Goal: Transaction & Acquisition: Purchase product/service

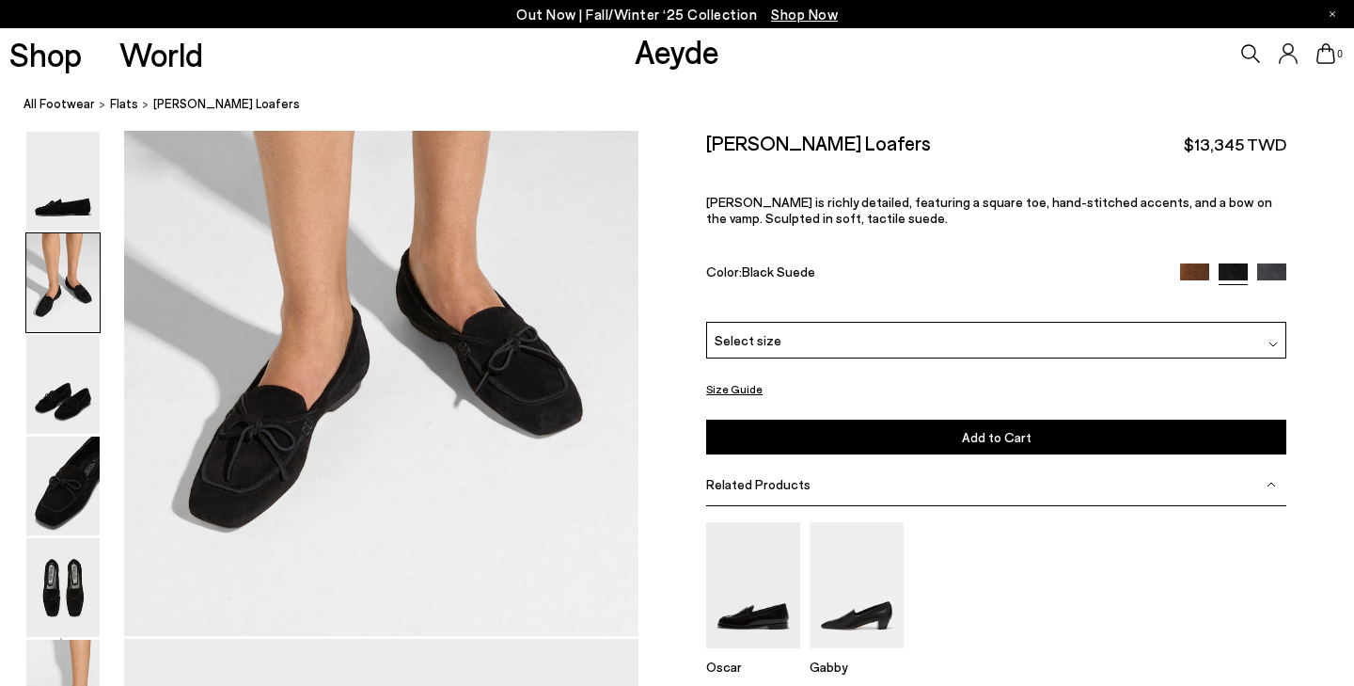
scroll to position [942, 0]
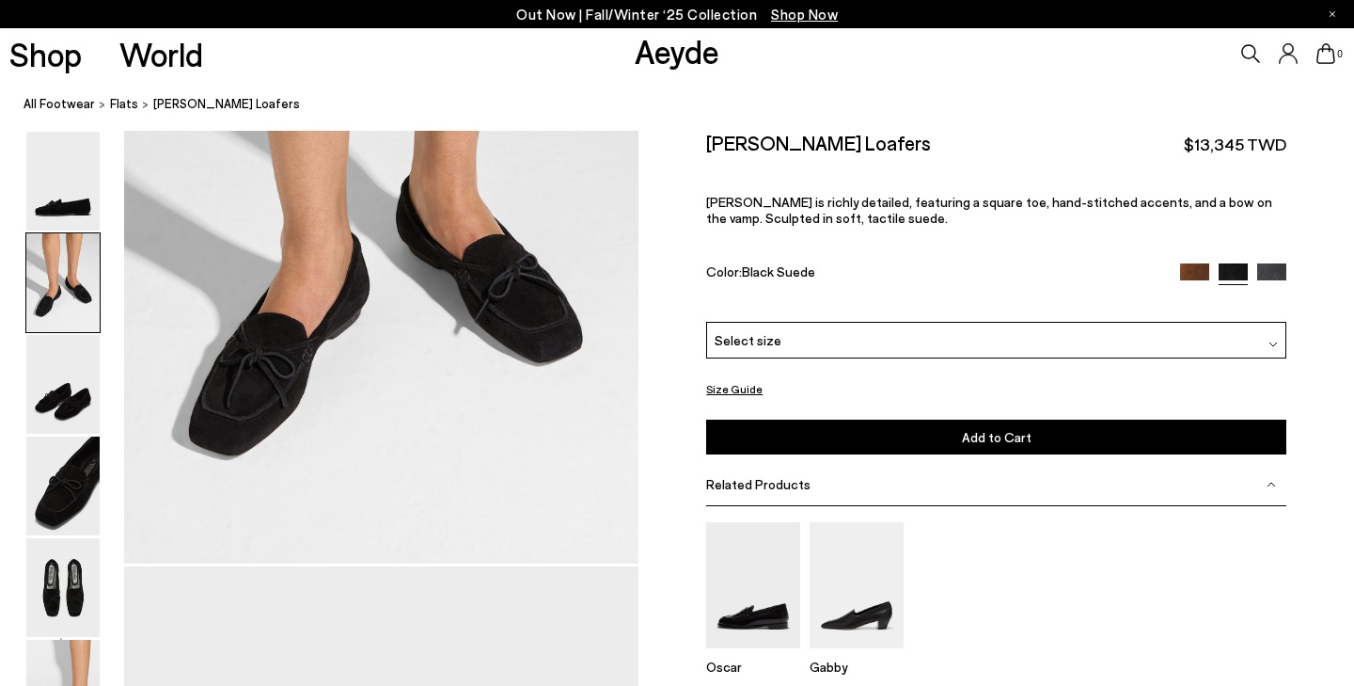
click at [1047, 320] on div "Jasper Moccasin Loafers $13,345 TWD Jasper is richly detailed, featuring a squa…" at bounding box center [996, 226] width 580 height 191
click at [1044, 338] on div "Select size" at bounding box center [996, 340] width 580 height 37
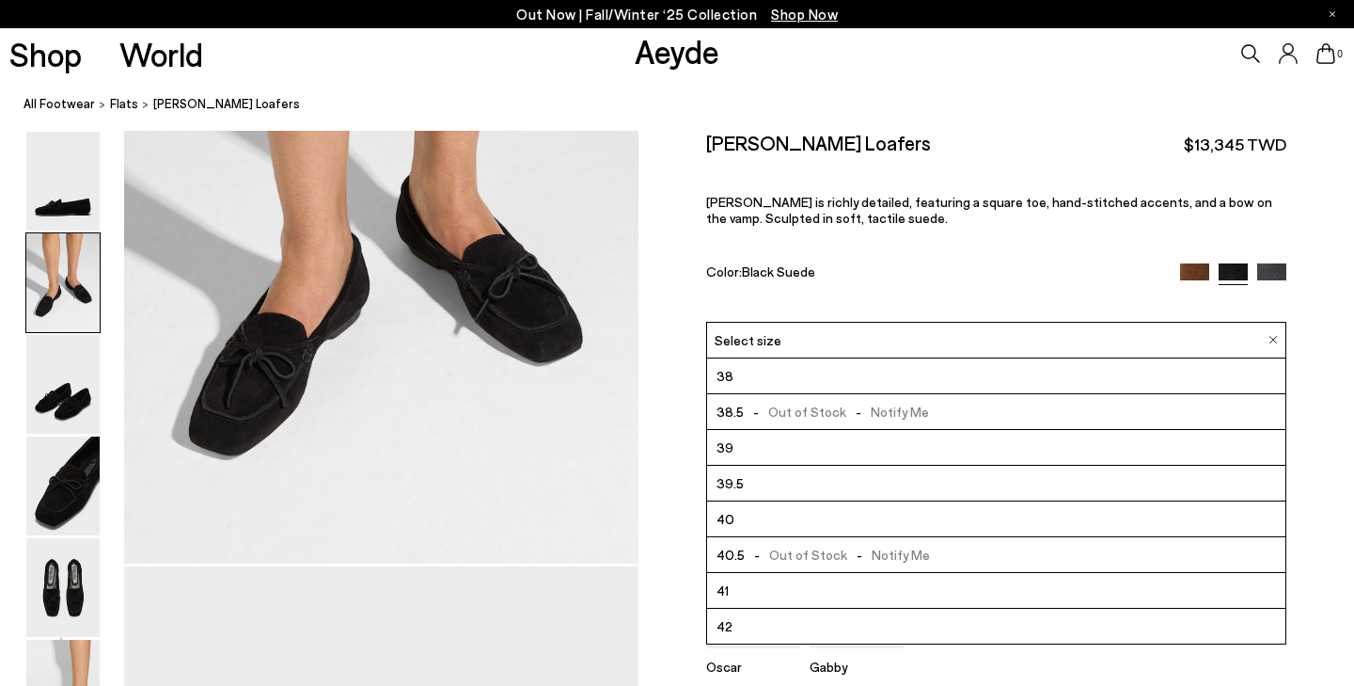
scroll to position [107, 0]
click at [905, 602] on li "41" at bounding box center [996, 591] width 578 height 36
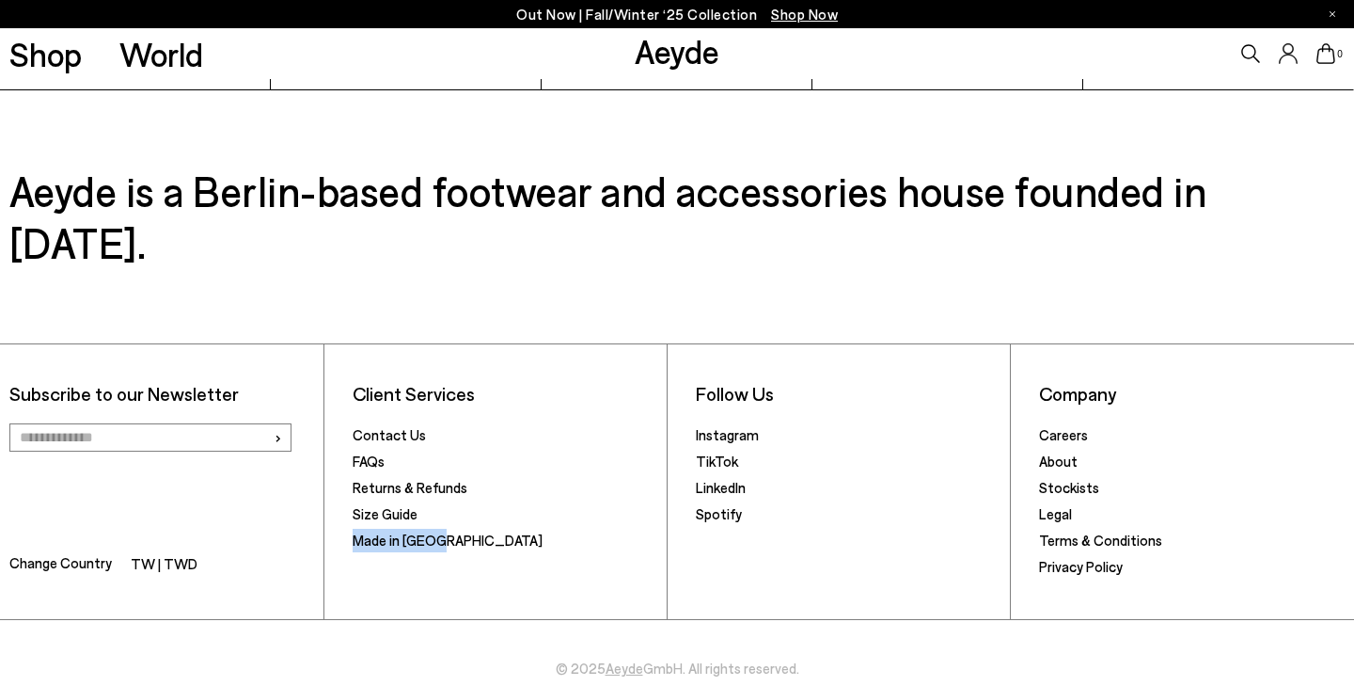
scroll to position [5814, 0]
click at [369, 453] on link "FAQs" at bounding box center [369, 461] width 32 height 17
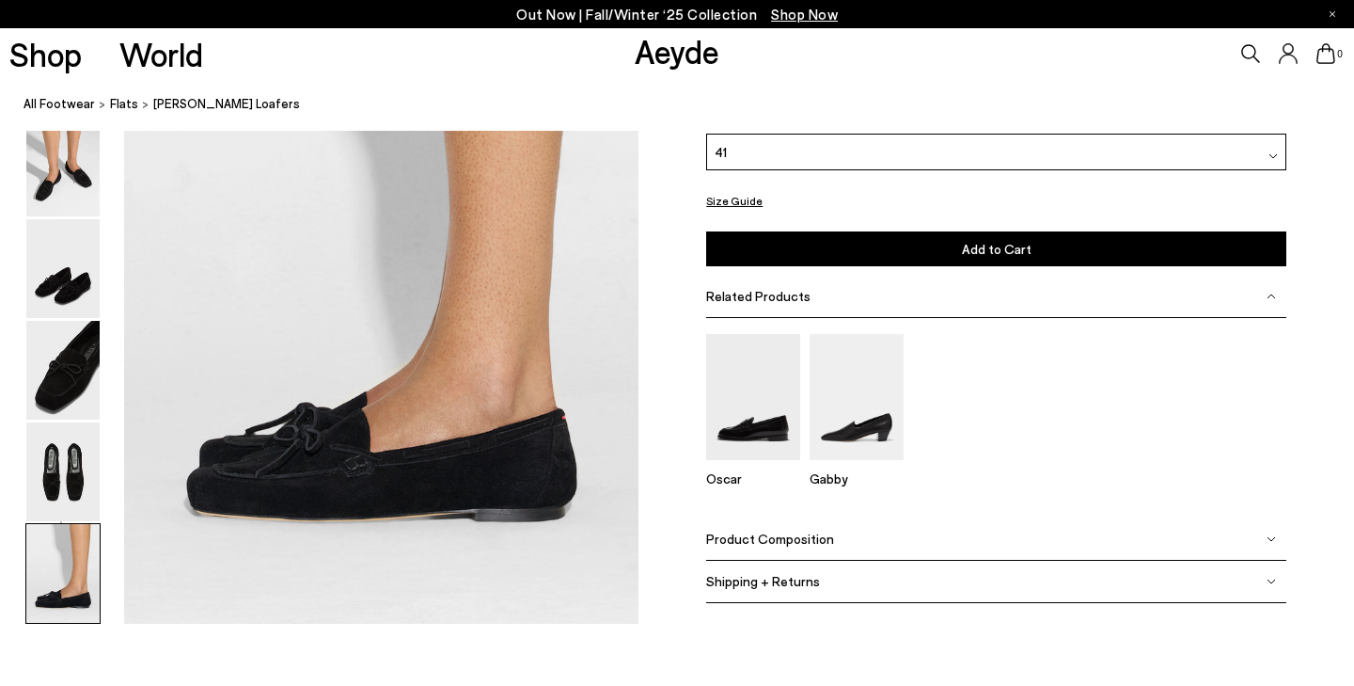
scroll to position [3527, 0]
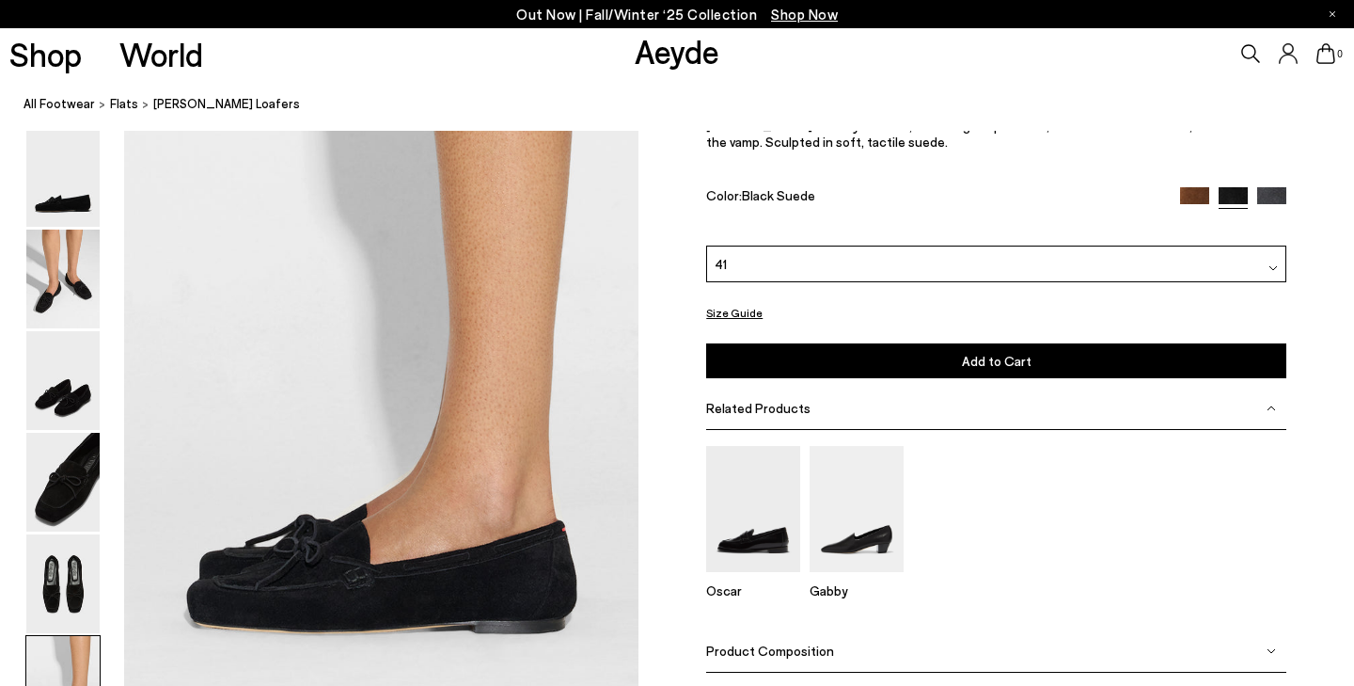
click at [899, 363] on button "Add to Cart Select a Size First" at bounding box center [996, 360] width 580 height 35
click at [1129, 260] on div "Select size" at bounding box center [996, 264] width 580 height 37
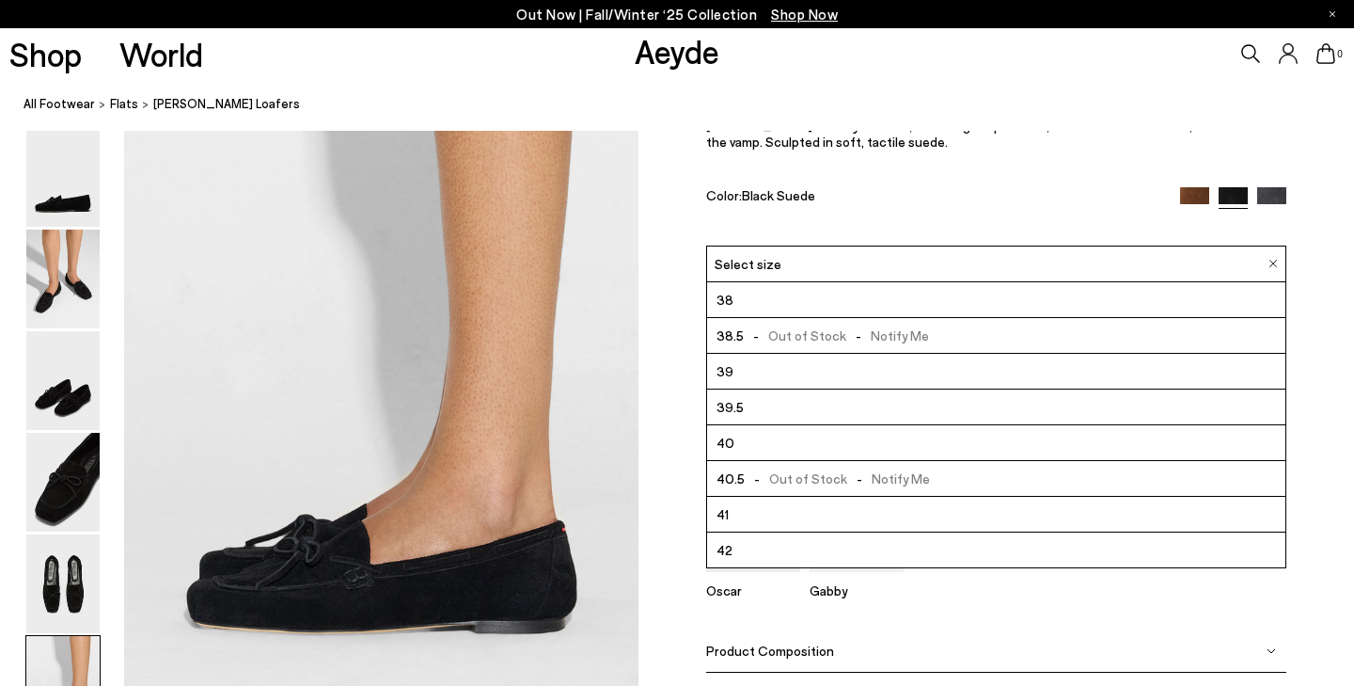
click at [896, 517] on li "41" at bounding box center [996, 516] width 578 height 36
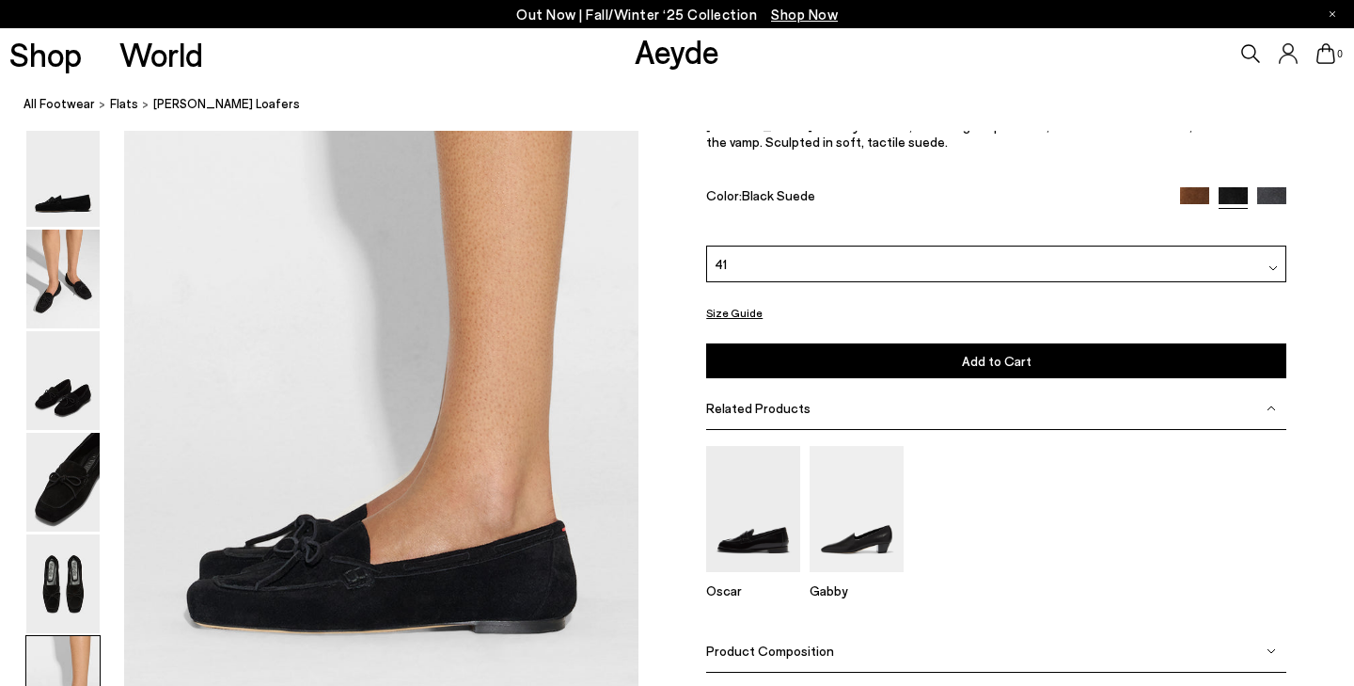
click at [899, 407] on div "Related Products" at bounding box center [996, 409] width 580 height 42
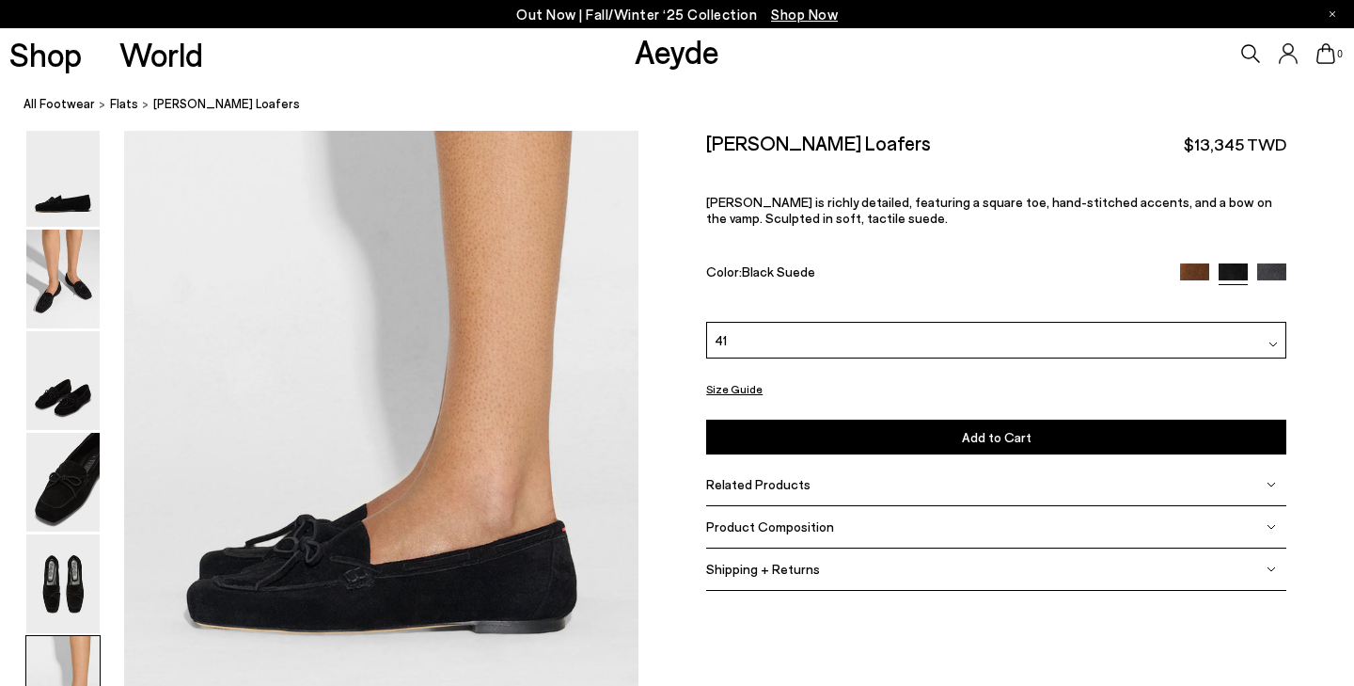
click at [843, 511] on div "Product Composition" at bounding box center [996, 527] width 580 height 42
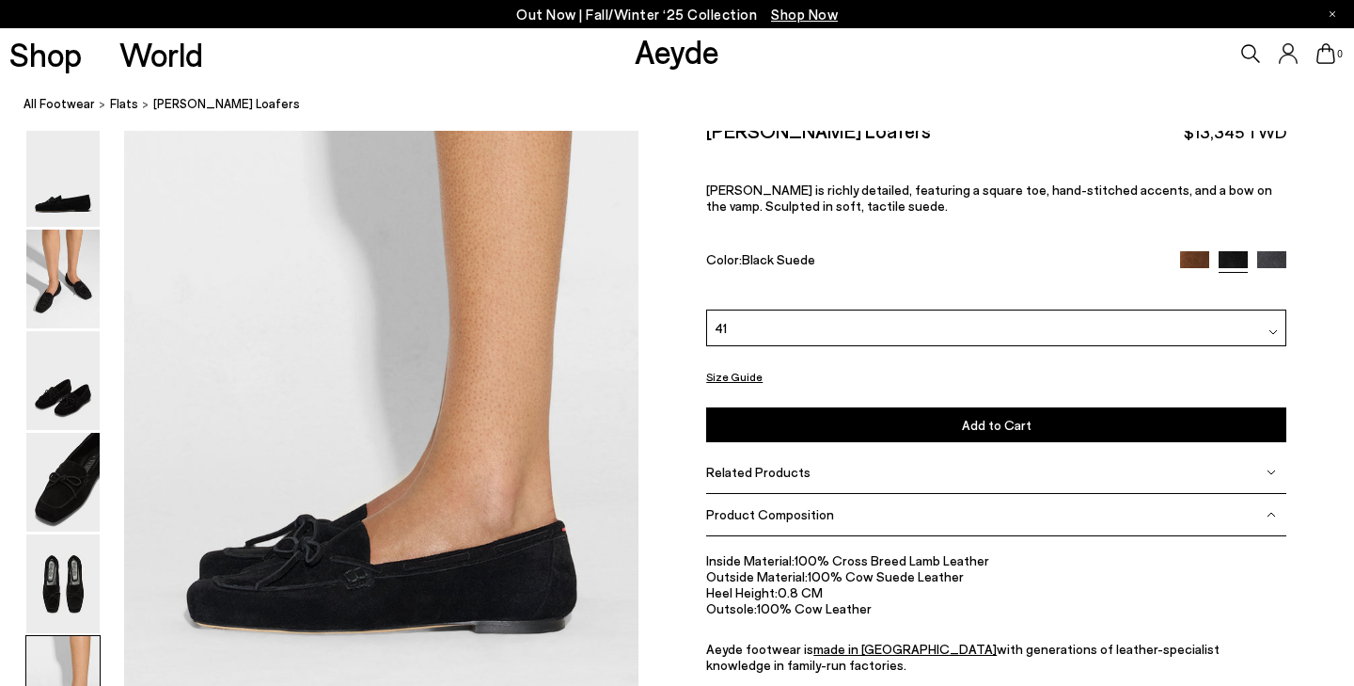
click at [546, 0] on div "Out Now | Fall/Winter ‘25 Collection Shop Now" at bounding box center [677, 14] width 1354 height 28
click at [847, 422] on button "Add to Cart Select a Size First" at bounding box center [996, 424] width 580 height 35
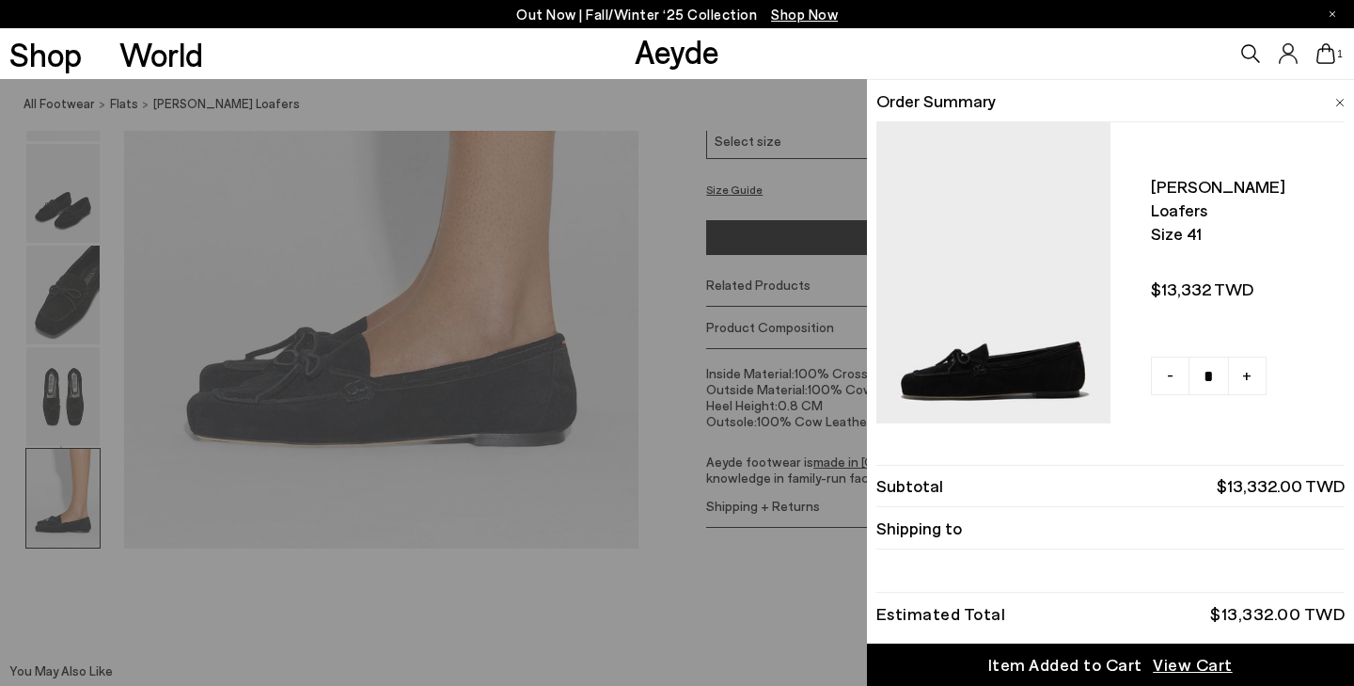
scroll to position [3731, 0]
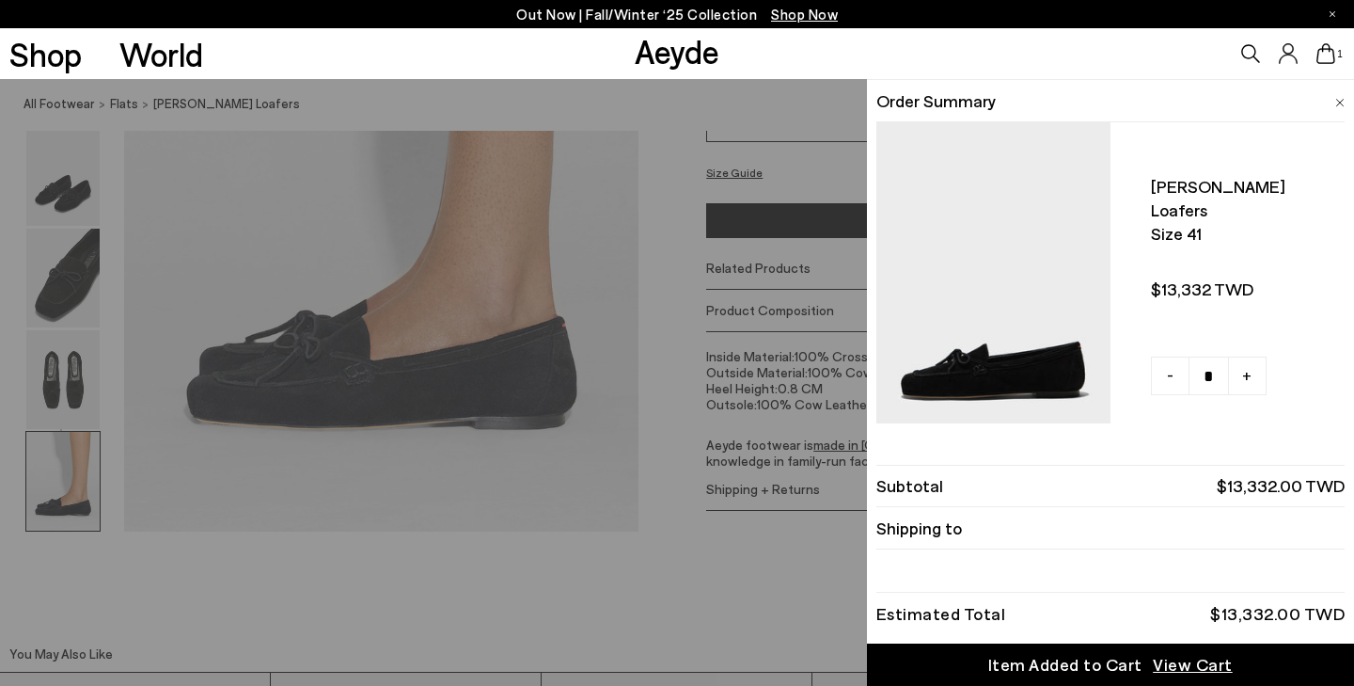
click at [1198, 663] on span "View Cart" at bounding box center [1193, 665] width 80 height 24
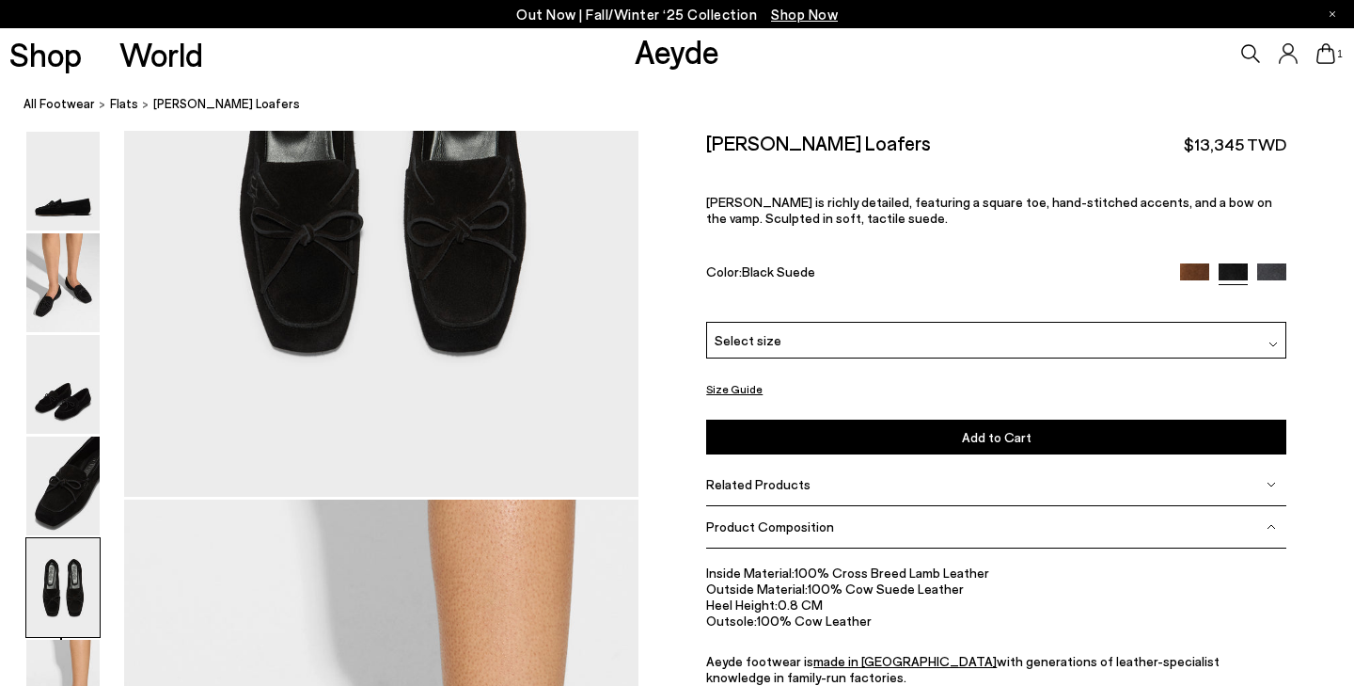
scroll to position [2916, 0]
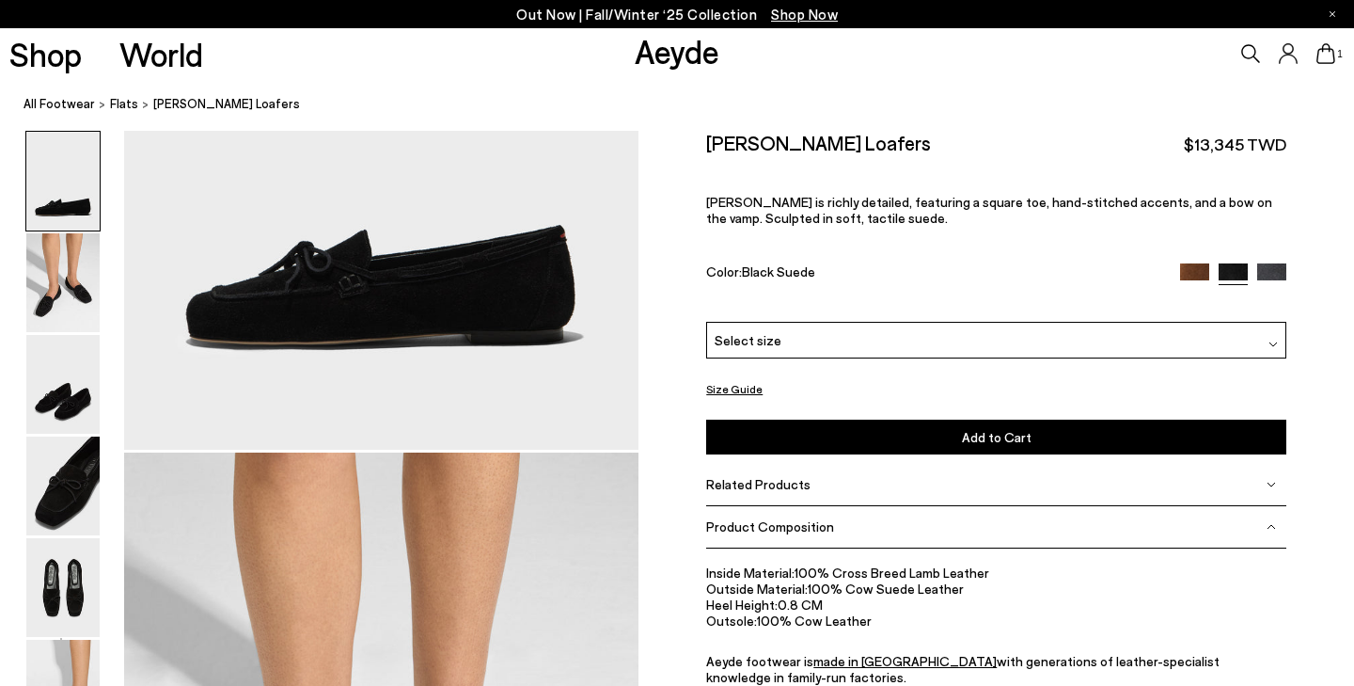
scroll to position [354, 0]
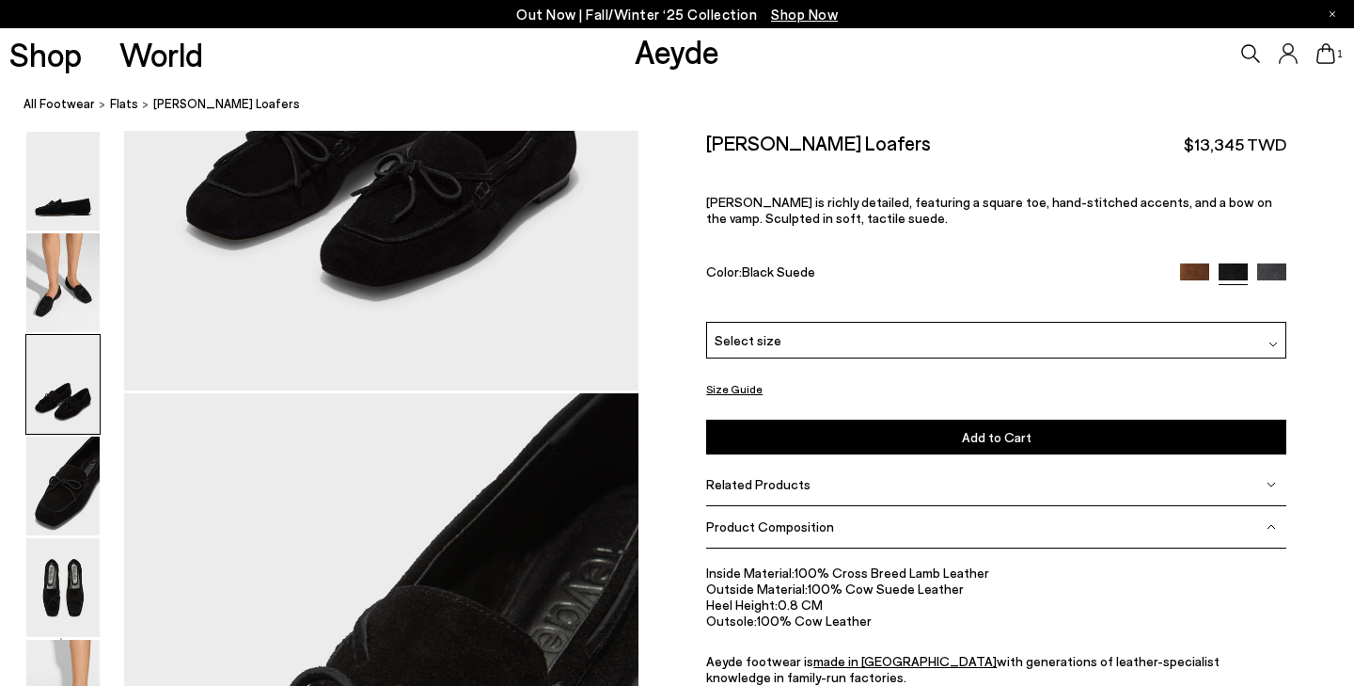
scroll to position [1806, 40]
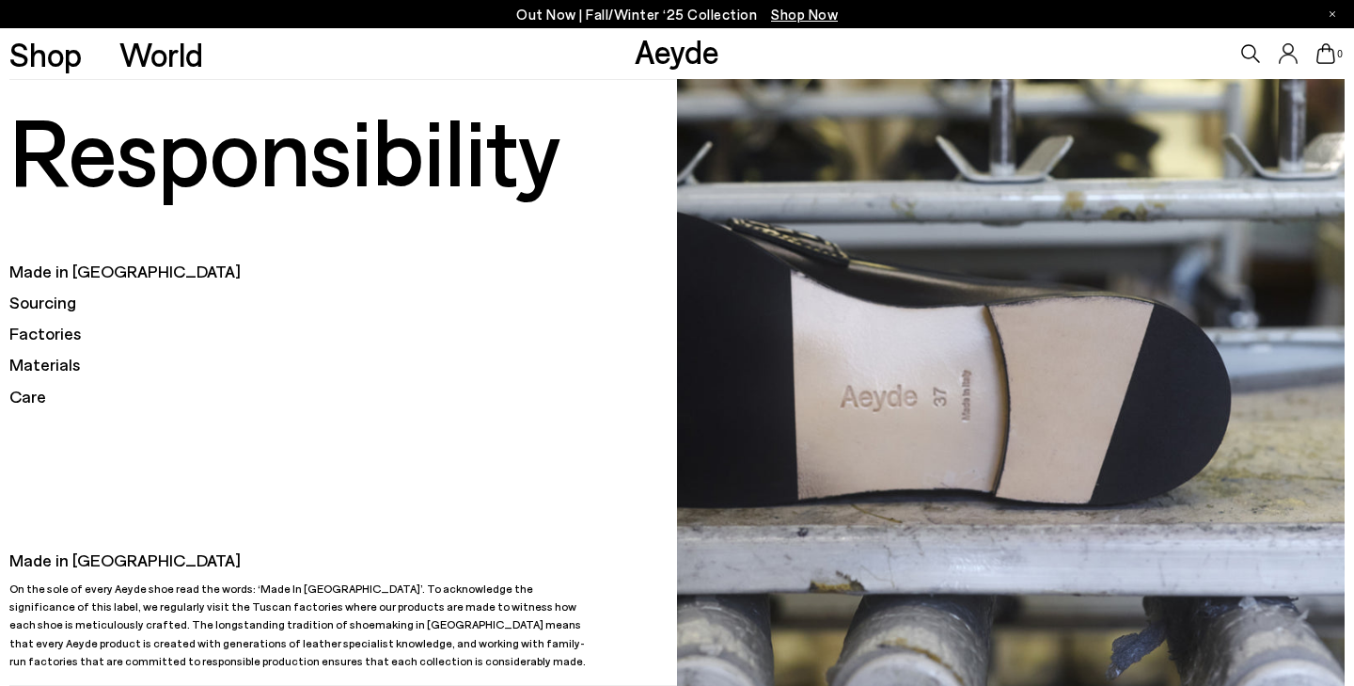
click at [53, 336] on h5 "Factories" at bounding box center [343, 334] width 668 height 24
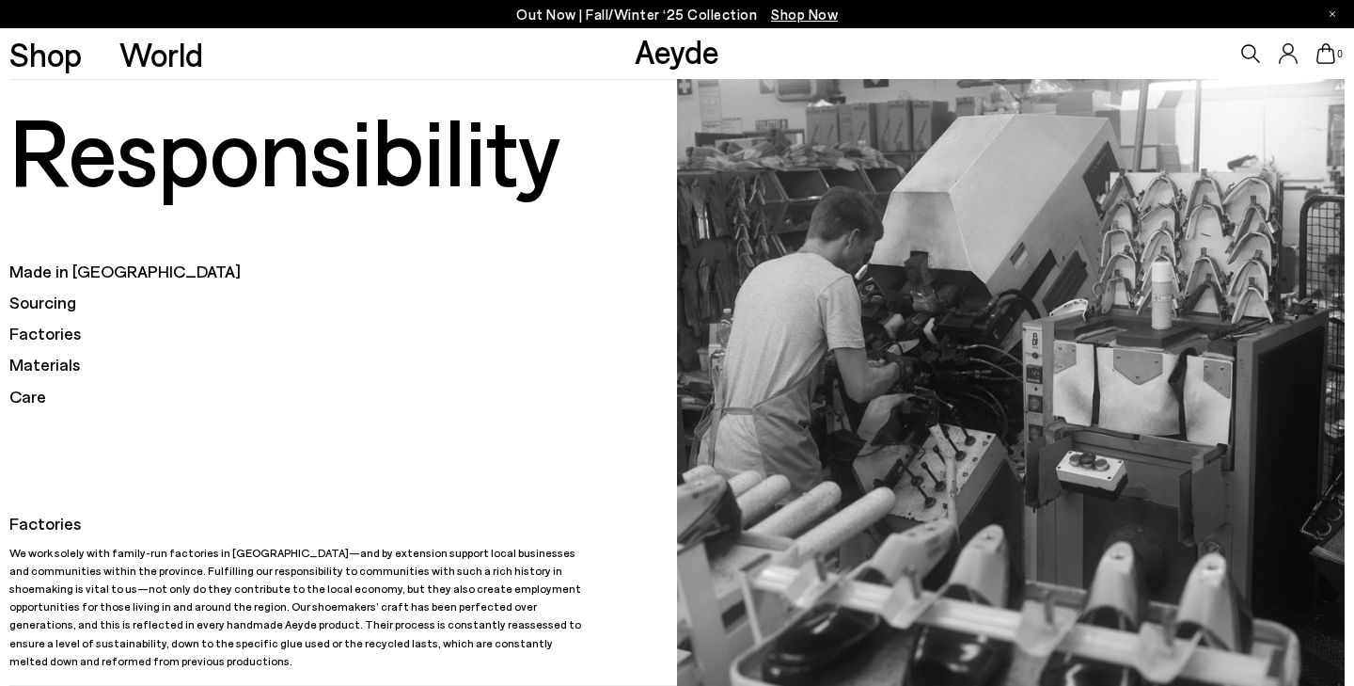
click at [56, 367] on h5 "Materials" at bounding box center [343, 365] width 668 height 24
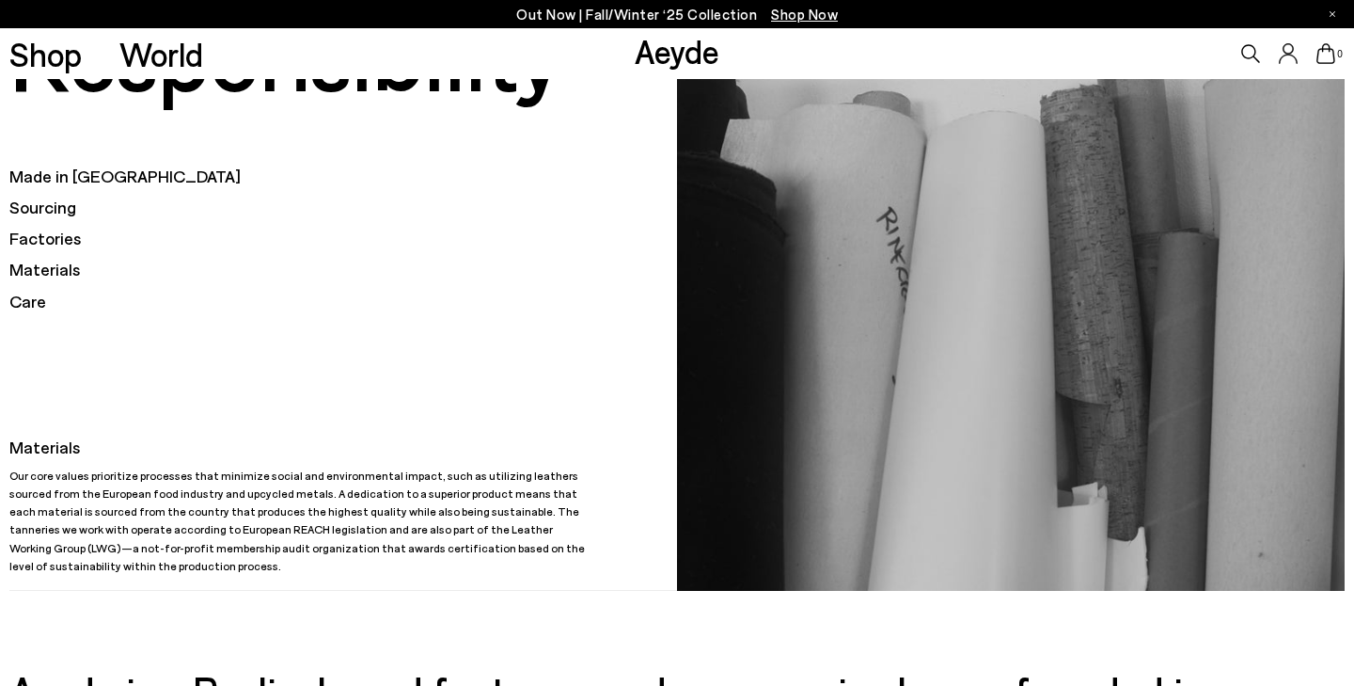
scroll to position [95, 0]
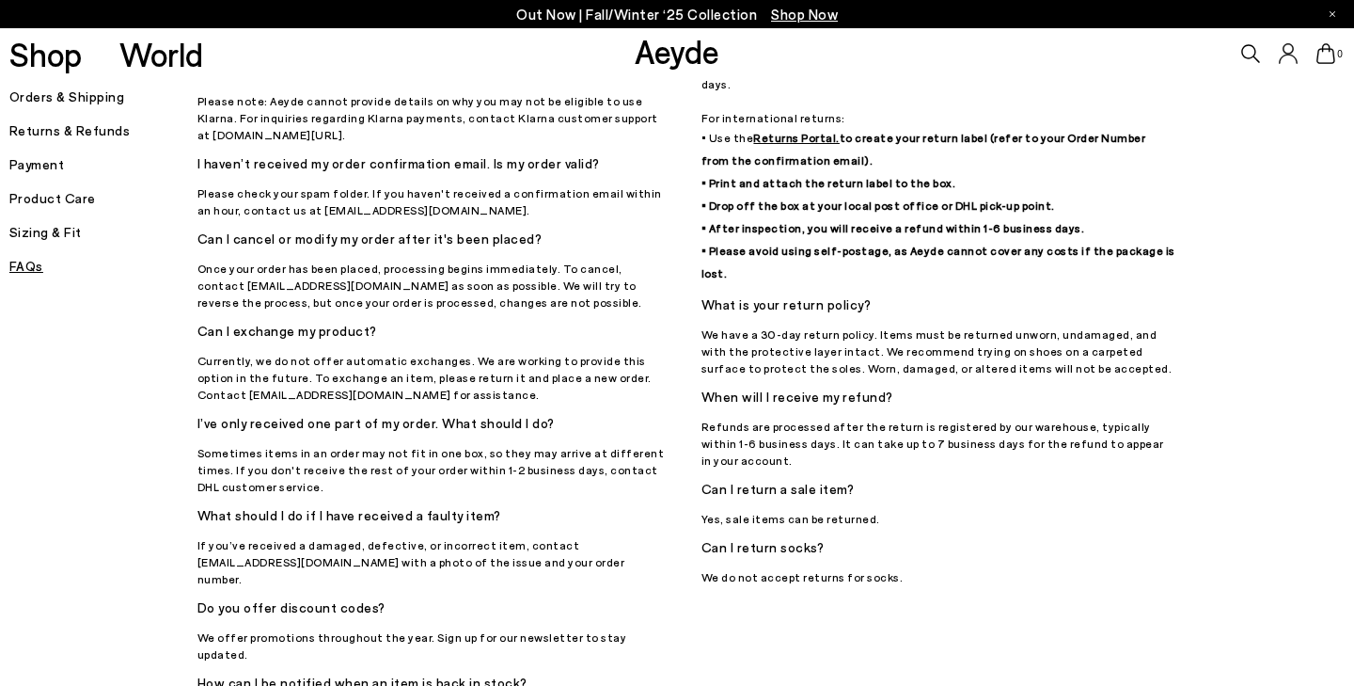
scroll to position [245, 0]
click at [220, 454] on p "Sometimes items in an order may not fit in one box, so they may arrive at diffe…" at bounding box center [435, 468] width 474 height 51
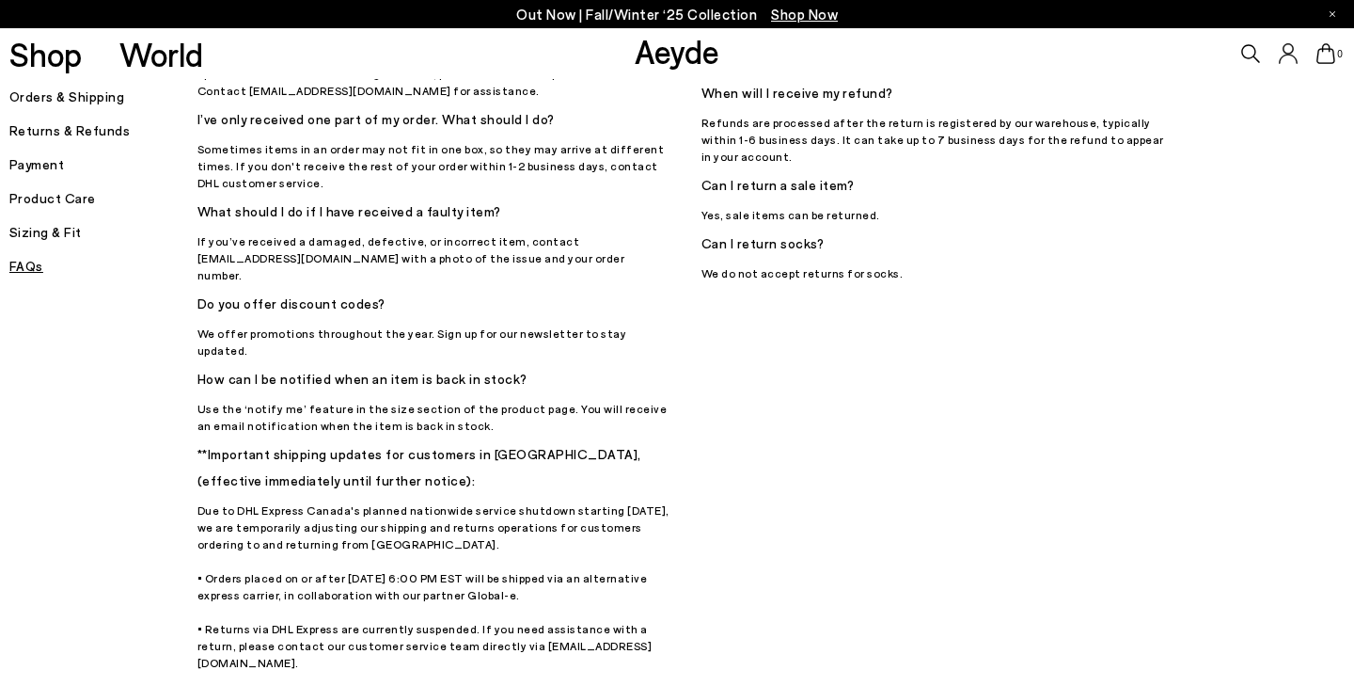
scroll to position [561, 0]
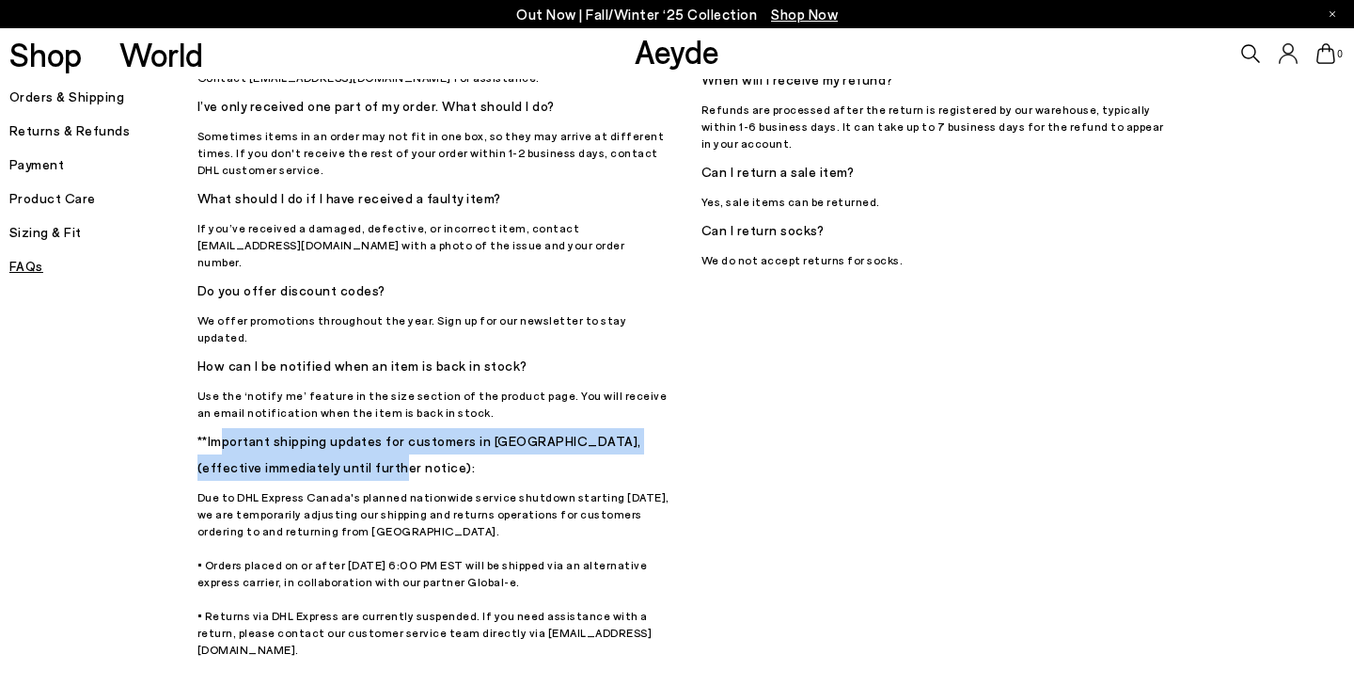
drag, startPoint x: 228, startPoint y: 408, endPoint x: 358, endPoint y: 422, distance: 131.5
click at [358, 428] on h5 "**Important shipping updates for customers in Canada, (effective immediately un…" at bounding box center [435, 454] width 474 height 53
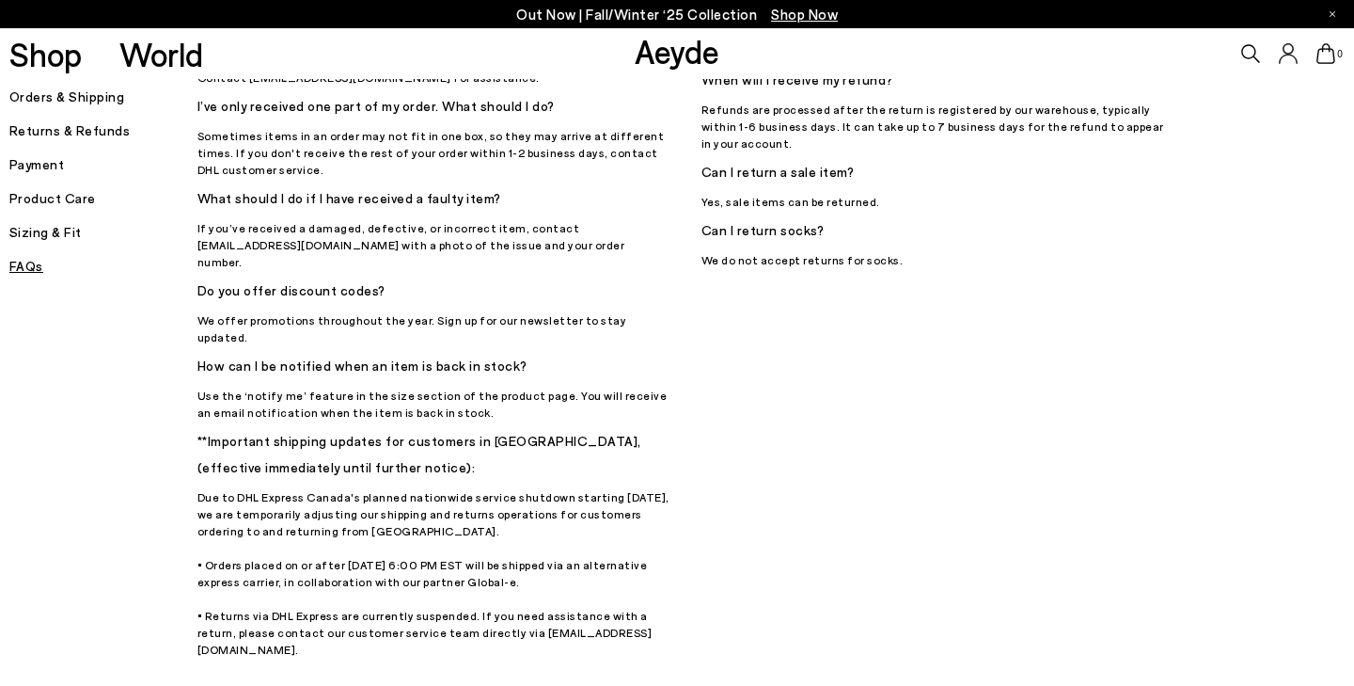
click at [232, 488] on p "Due to DHL Express Canada's planned nationwide service shutdown starting June 2…" at bounding box center [435, 572] width 474 height 169
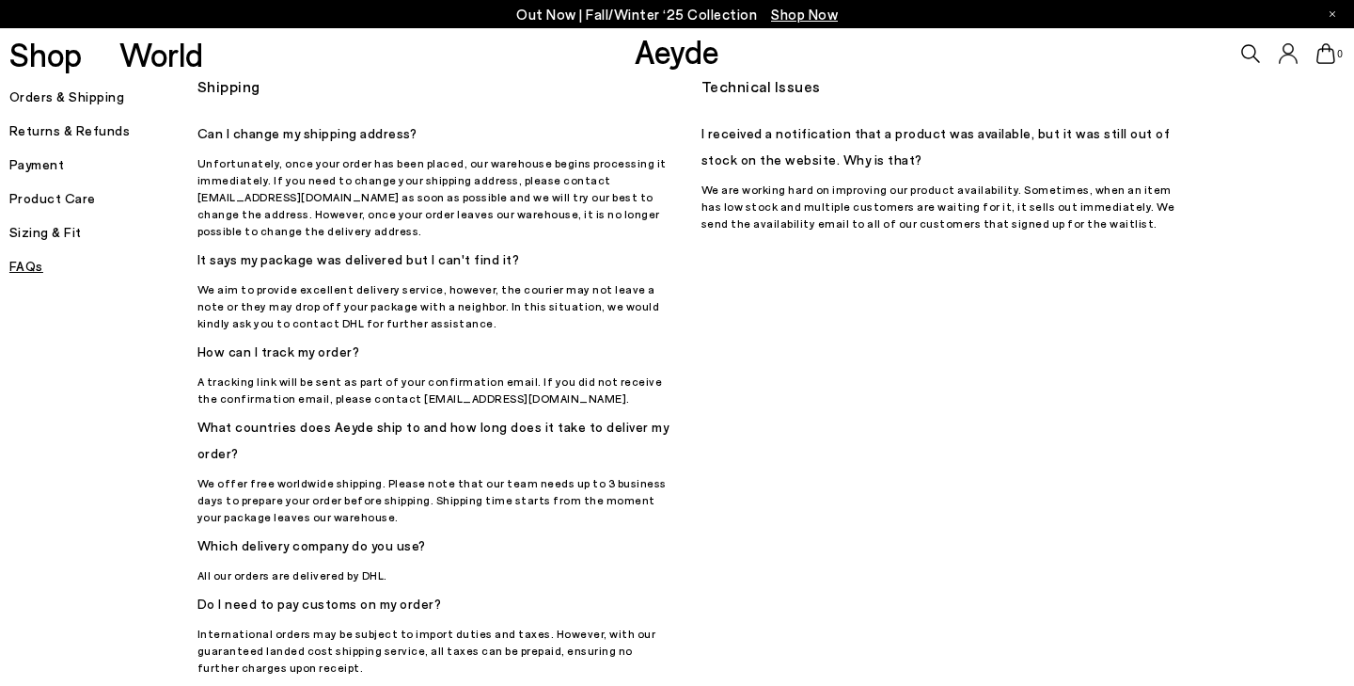
scroll to position [1188, 0]
drag, startPoint x: 225, startPoint y: 499, endPoint x: 259, endPoint y: 503, distance: 34.1
click at [259, 532] on h5 "Which delivery company do you use?" at bounding box center [435, 545] width 474 height 26
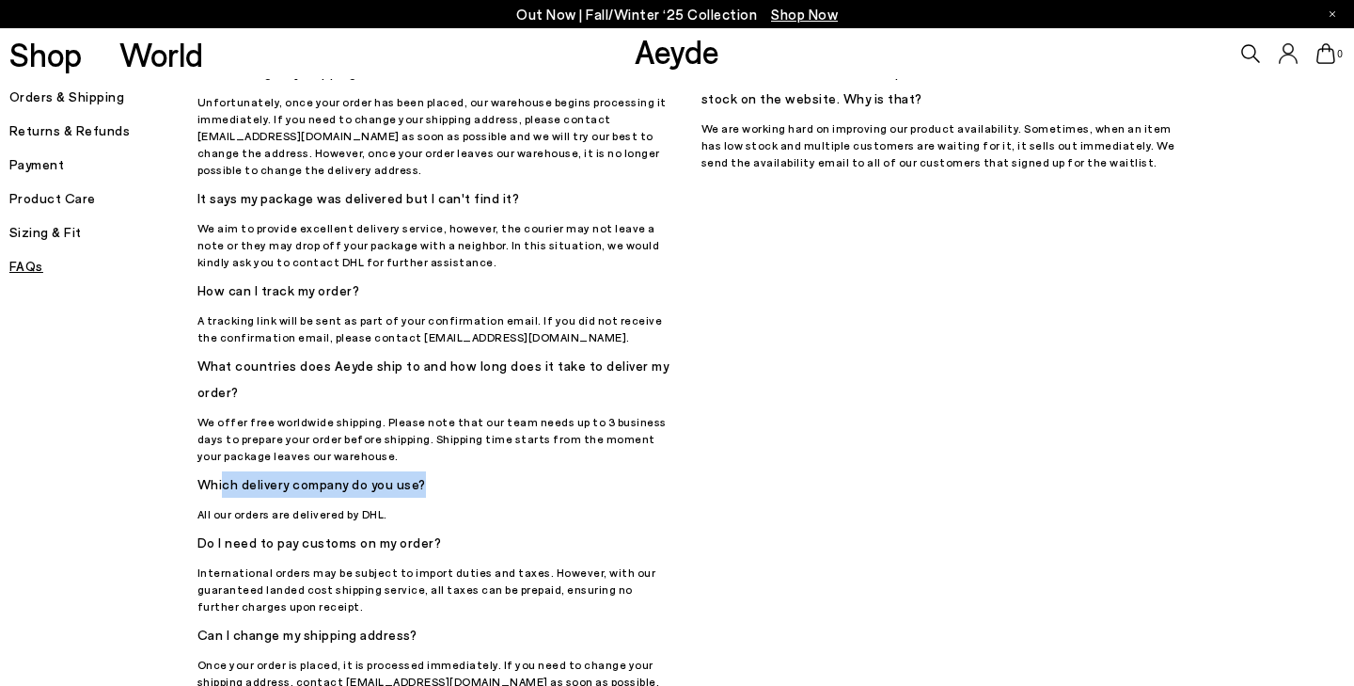
scroll to position [1249, 0]
drag, startPoint x: 213, startPoint y: 523, endPoint x: 310, endPoint y: 527, distance: 97.9
click at [310, 563] on p "International orders may be subject to import duties and taxes. However, with o…" at bounding box center [435, 588] width 474 height 51
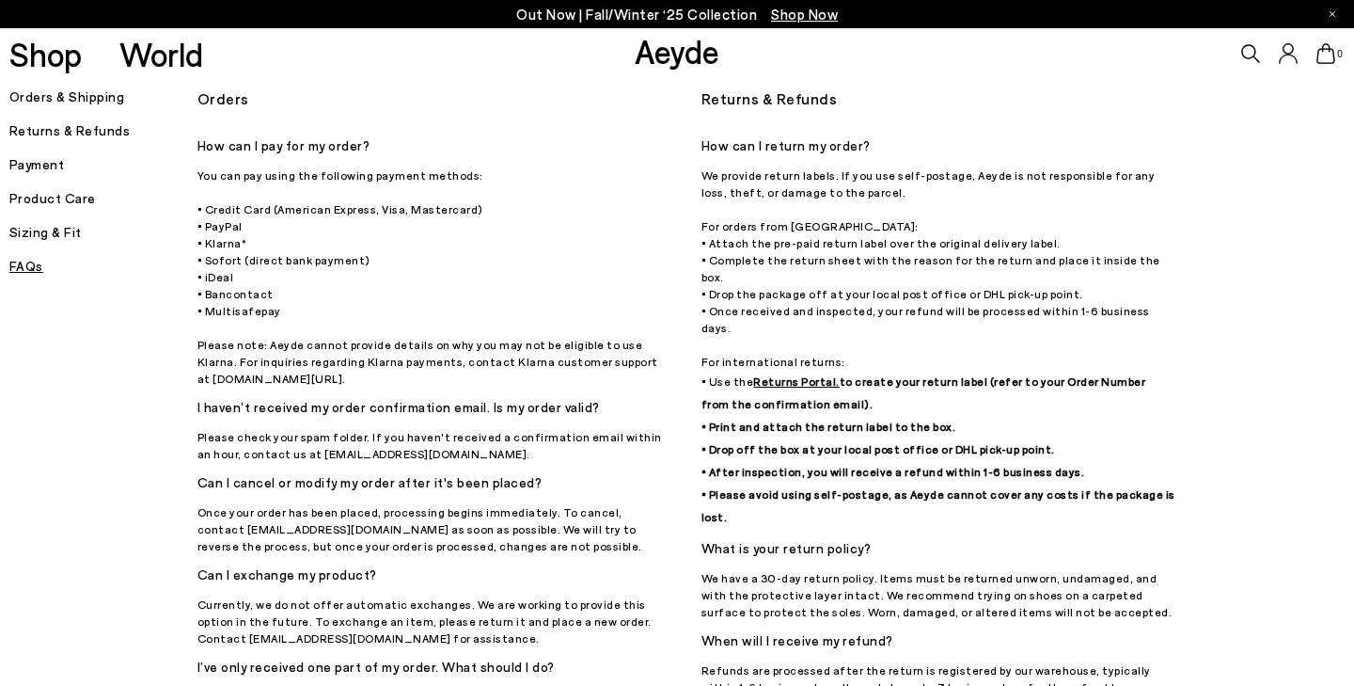
scroll to position [0, 0]
